Goal: Task Accomplishment & Management: Manage account settings

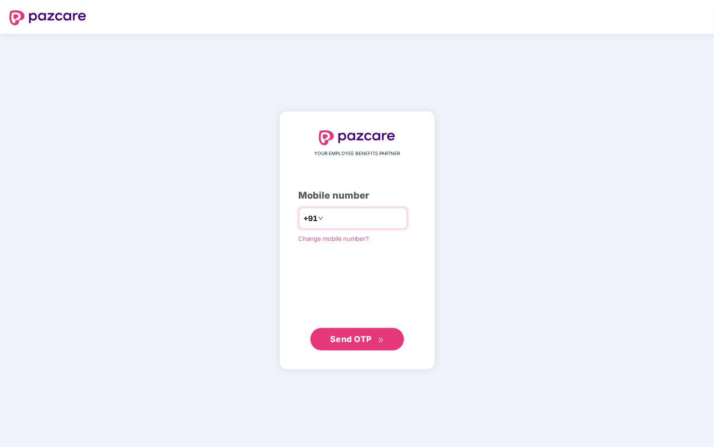
click at [386, 215] on input "number" at bounding box center [364, 218] width 77 height 15
type input "**********"
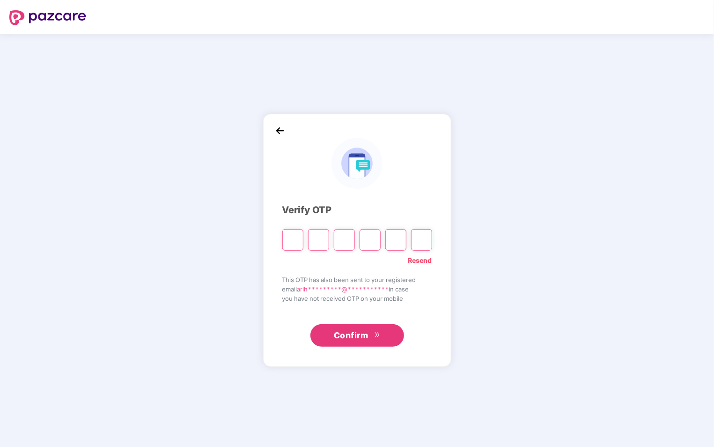
type input "*"
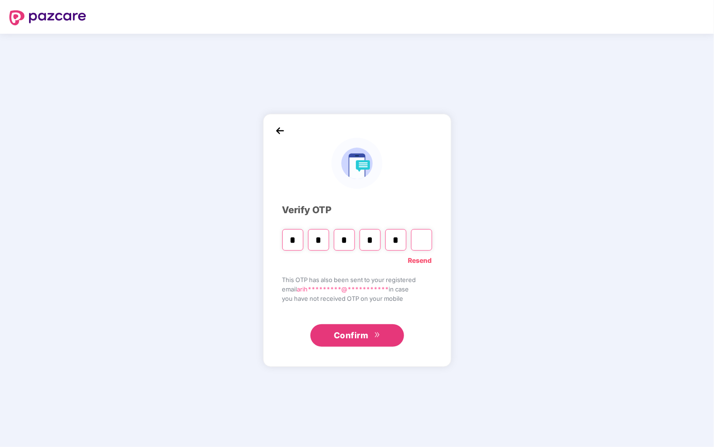
type input "*"
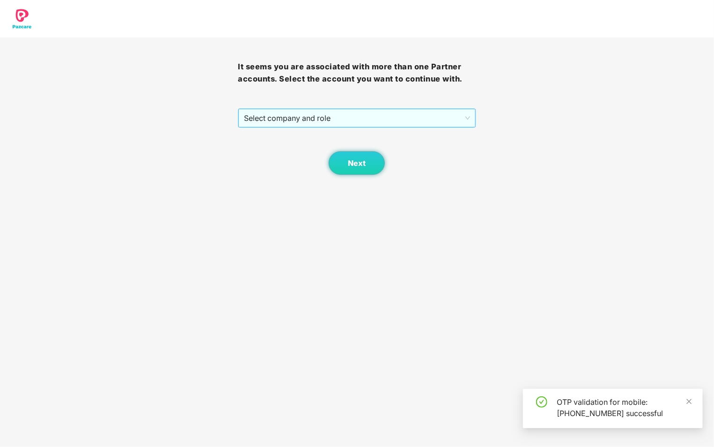
click at [469, 116] on span "Select company and role" at bounding box center [357, 118] width 226 height 18
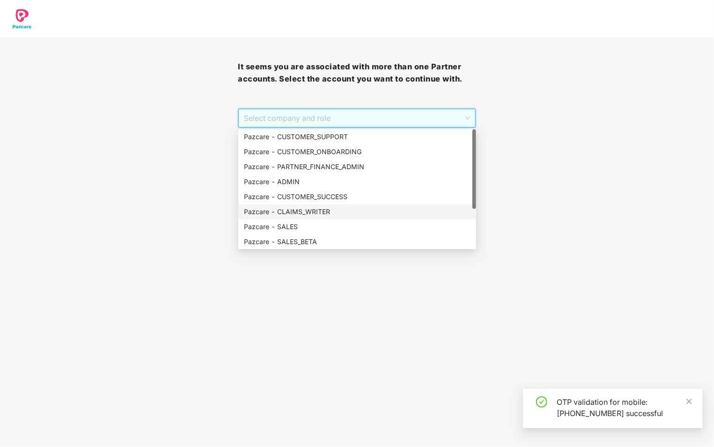
scroll to position [60, 0]
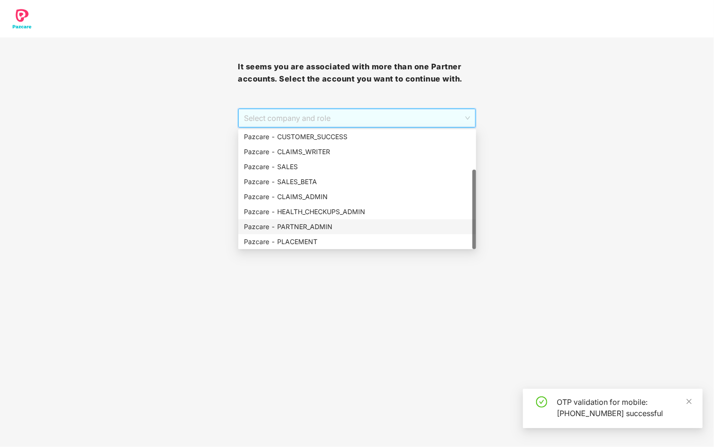
click at [367, 227] on div "Pazcare - PARTNER_ADMIN" at bounding box center [357, 227] width 227 height 10
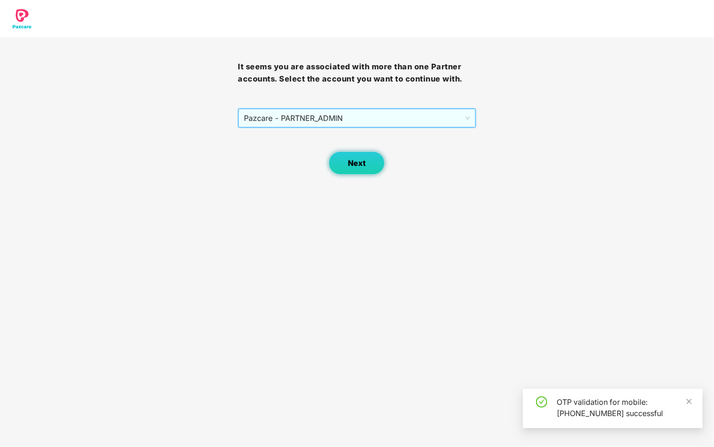
click at [360, 169] on button "Next" at bounding box center [357, 162] width 56 height 23
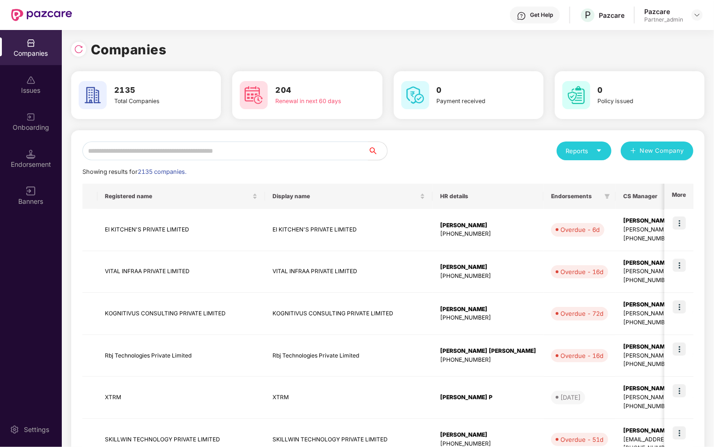
click at [32, 123] on div "Onboarding" at bounding box center [31, 127] width 62 height 9
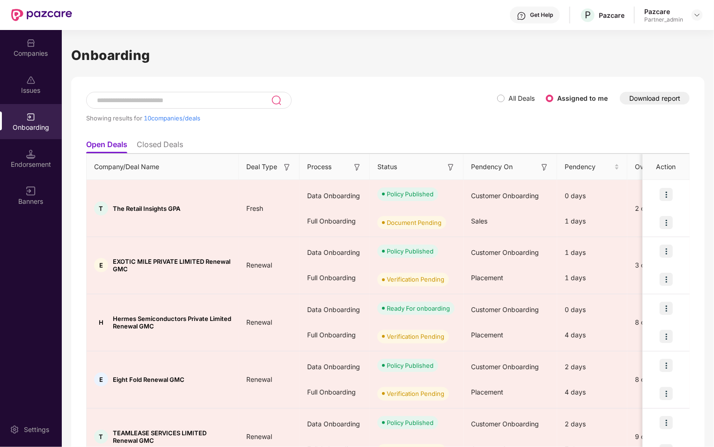
click at [505, 103] on span "All Deals" at bounding box center [522, 98] width 34 height 10
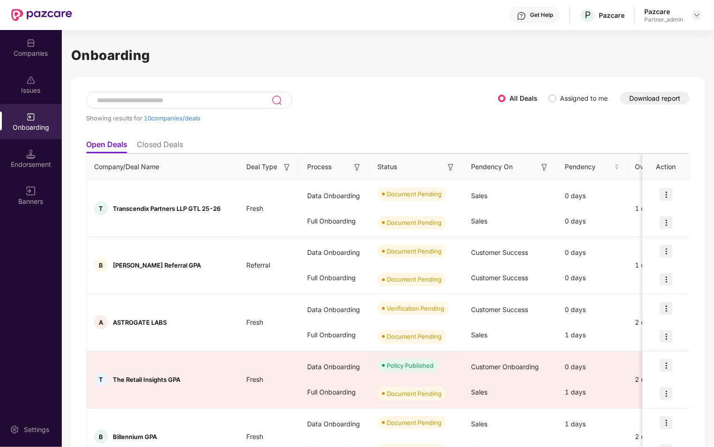
click at [287, 165] on img at bounding box center [286, 167] width 9 height 9
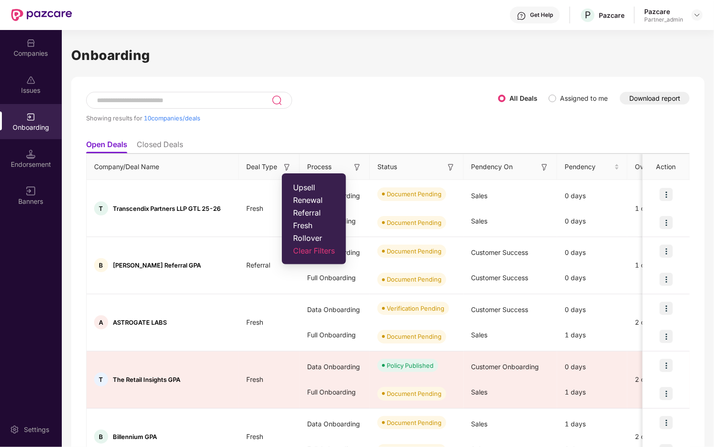
click at [320, 238] on span "Rollover" at bounding box center [314, 237] width 42 height 9
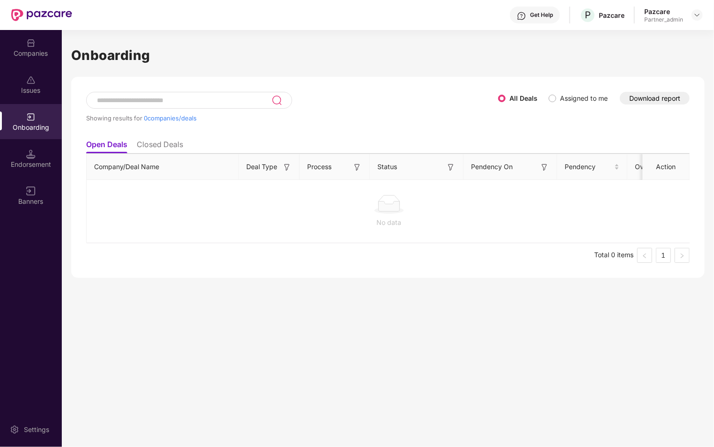
click at [285, 169] on img at bounding box center [286, 167] width 9 height 9
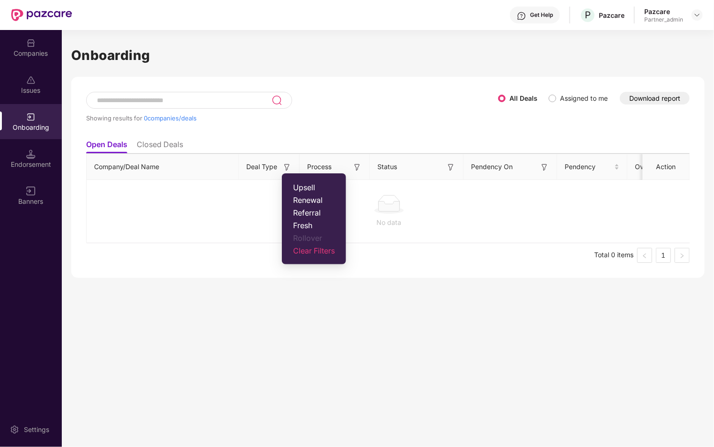
click at [312, 250] on span "Clear Filters" at bounding box center [314, 250] width 42 height 9
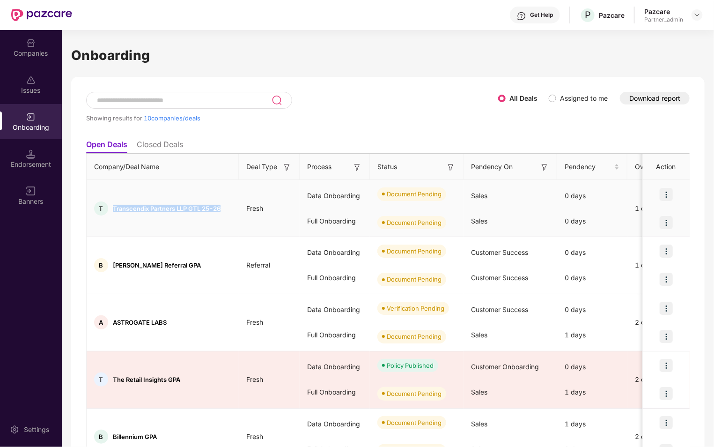
drag, startPoint x: 114, startPoint y: 208, endPoint x: 225, endPoint y: 211, distance: 111.1
click at [225, 211] on div "T Transcendix Partners LLP GTL 25-26" at bounding box center [163, 208] width 152 height 14
copy span "Transcendix Partners LLP GTL 25-26"
drag, startPoint x: 113, startPoint y: 322, endPoint x: 187, endPoint y: 322, distance: 74.5
click at [187, 322] on div "A ASTROGATE LABS" at bounding box center [163, 322] width 152 height 14
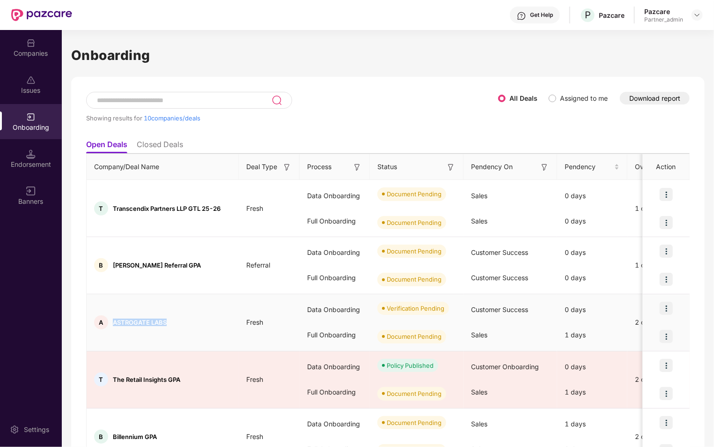
copy span "ASTROGATE LABS"
